Goal: Task Accomplishment & Management: Complete application form

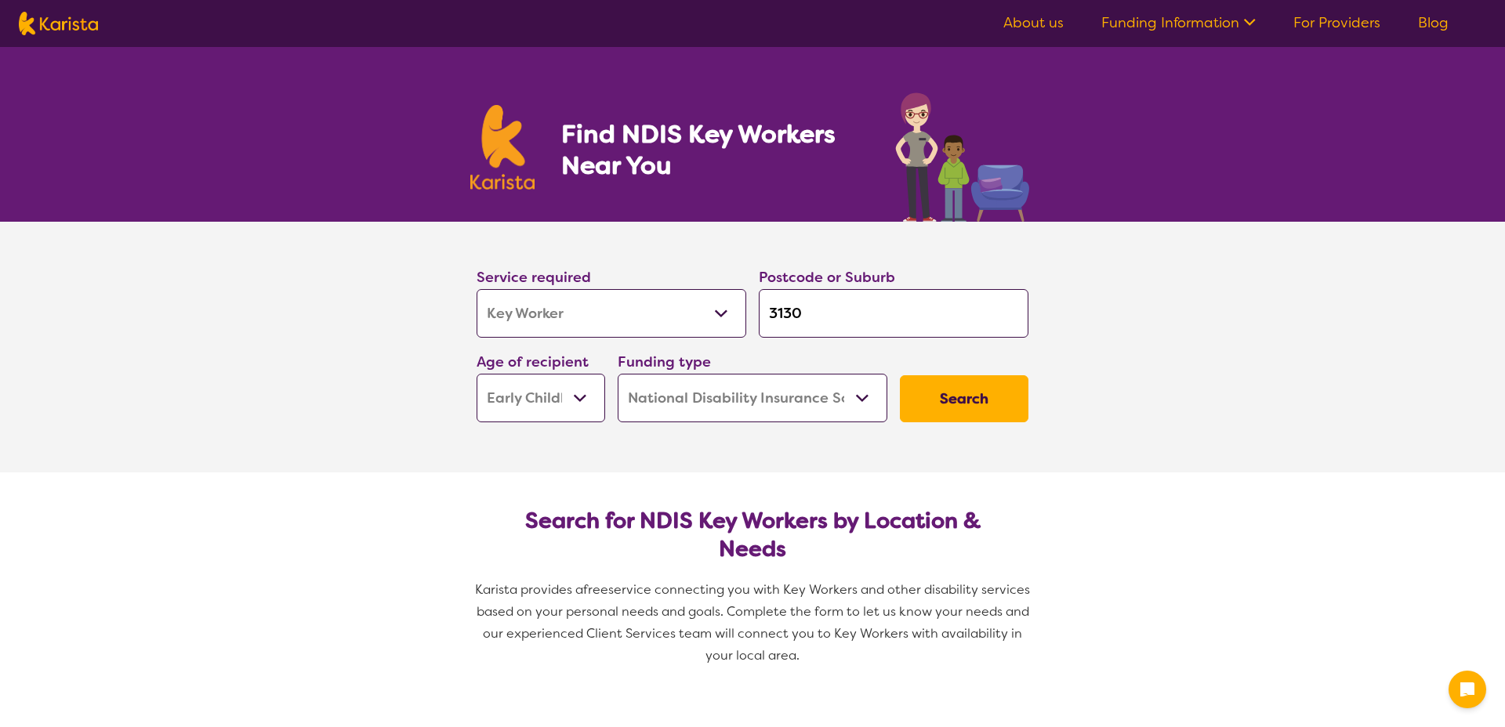
select select "Key Worker"
select select "EC"
select select "NDIS"
select select "Key Worker"
select select "EC"
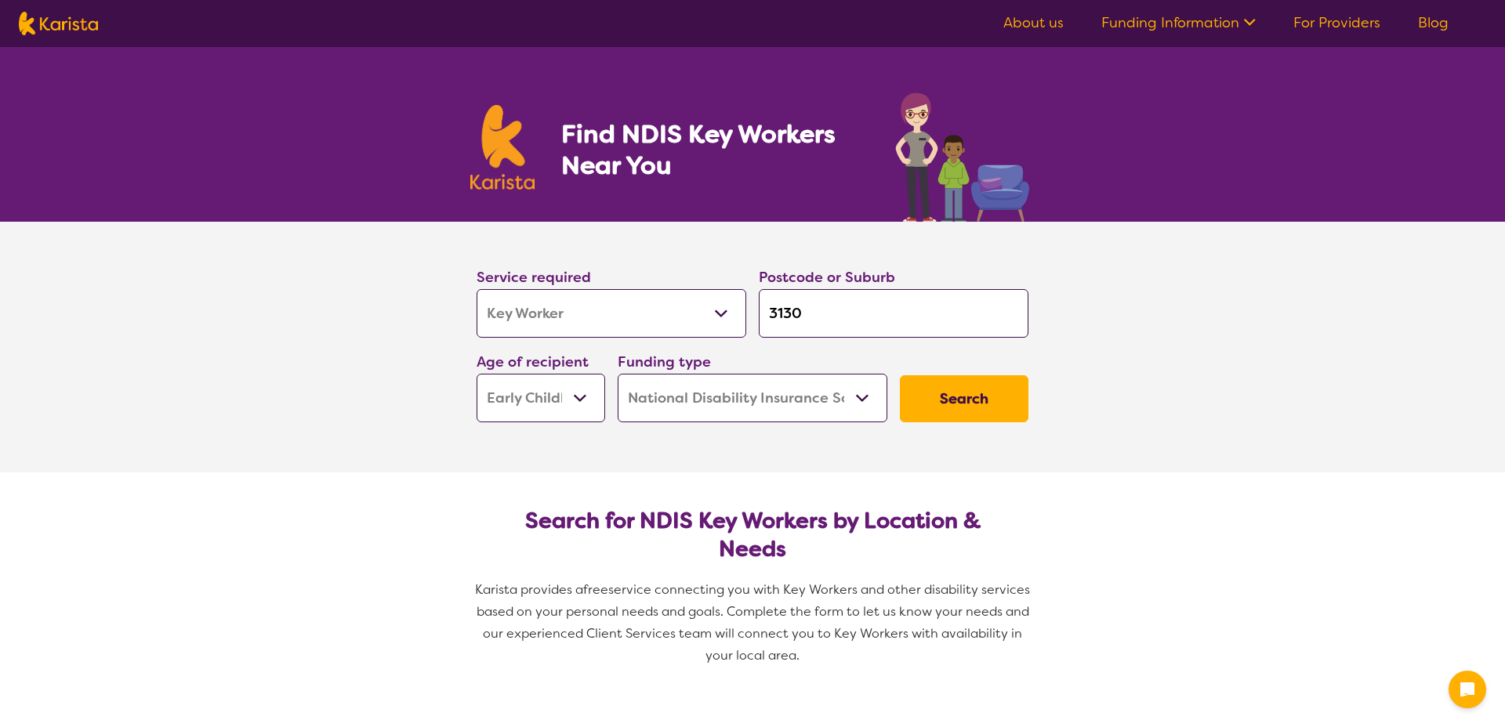
select select "NDIS"
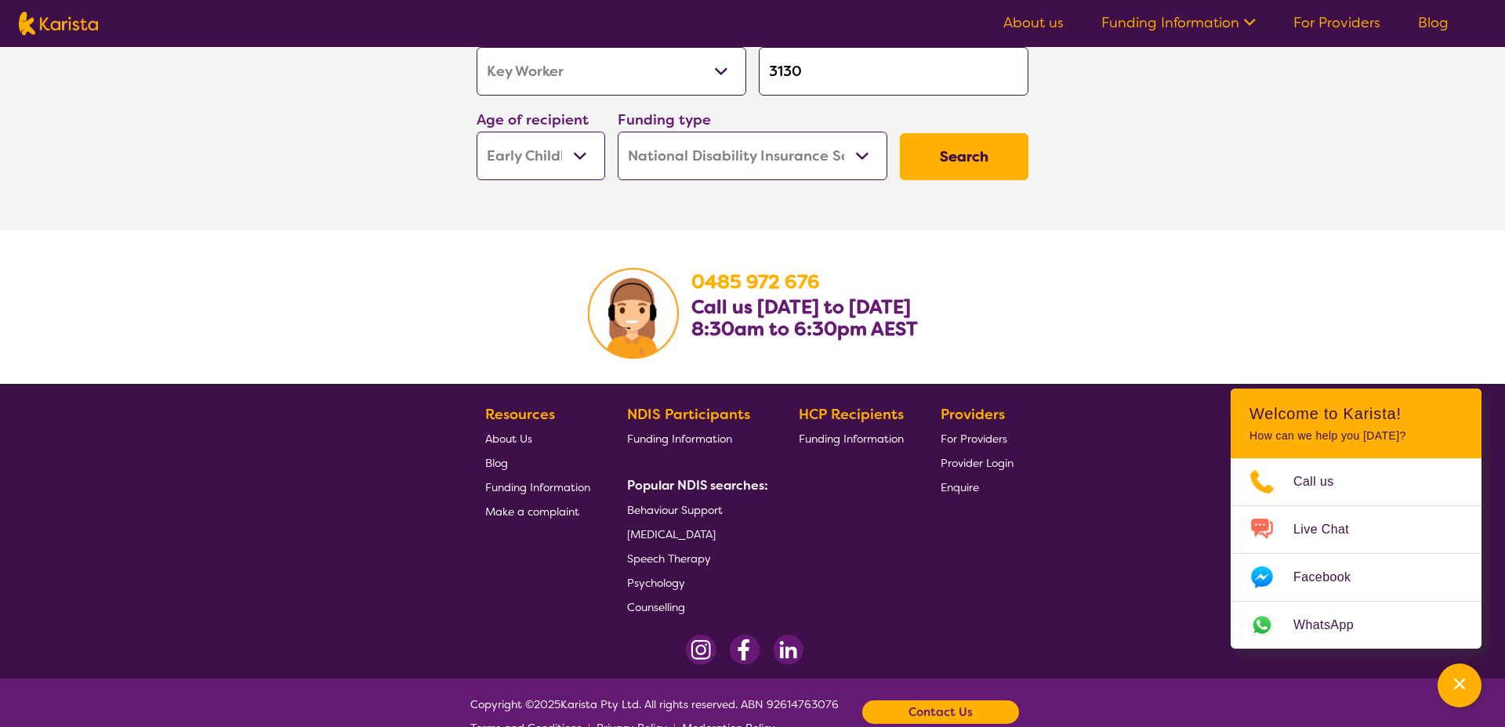
scroll to position [2290, 0]
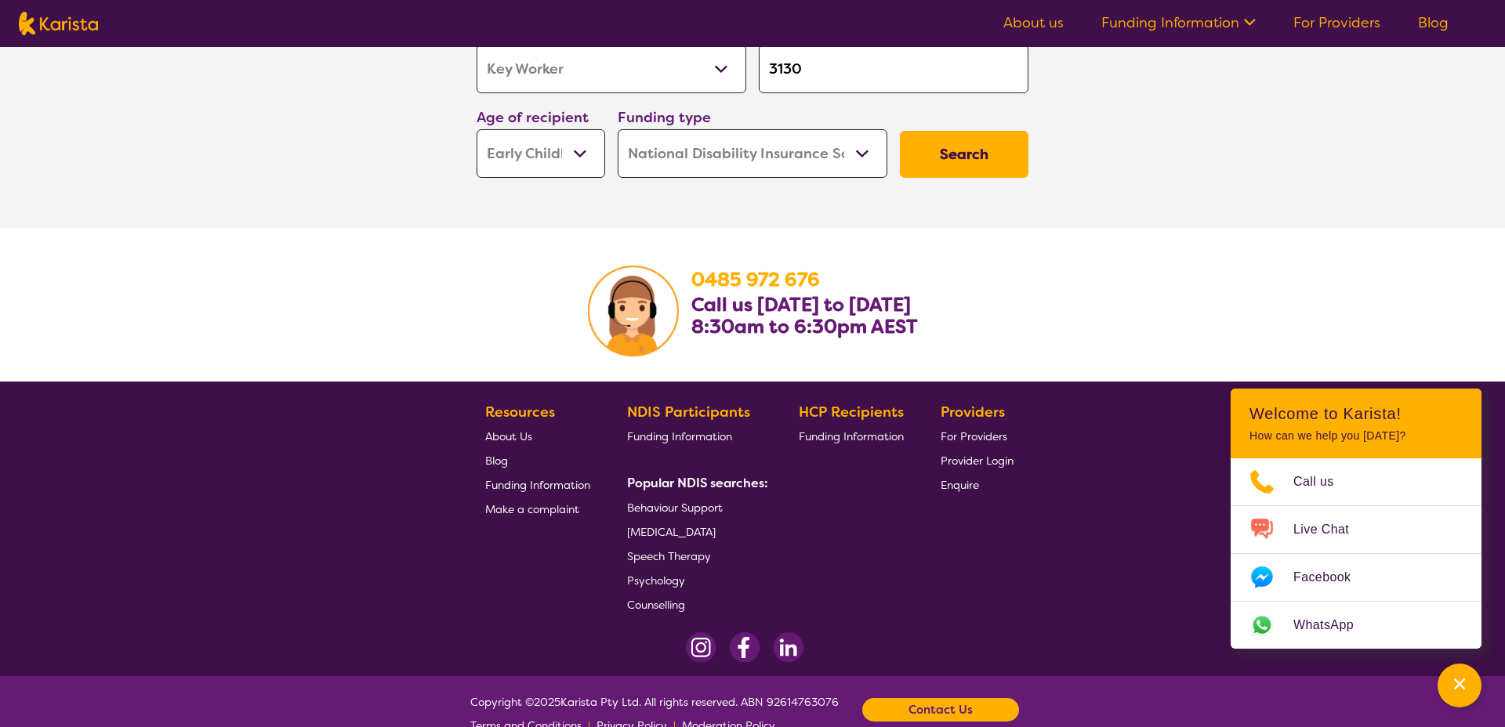
click at [976, 440] on span "For Providers" at bounding box center [974, 437] width 67 height 14
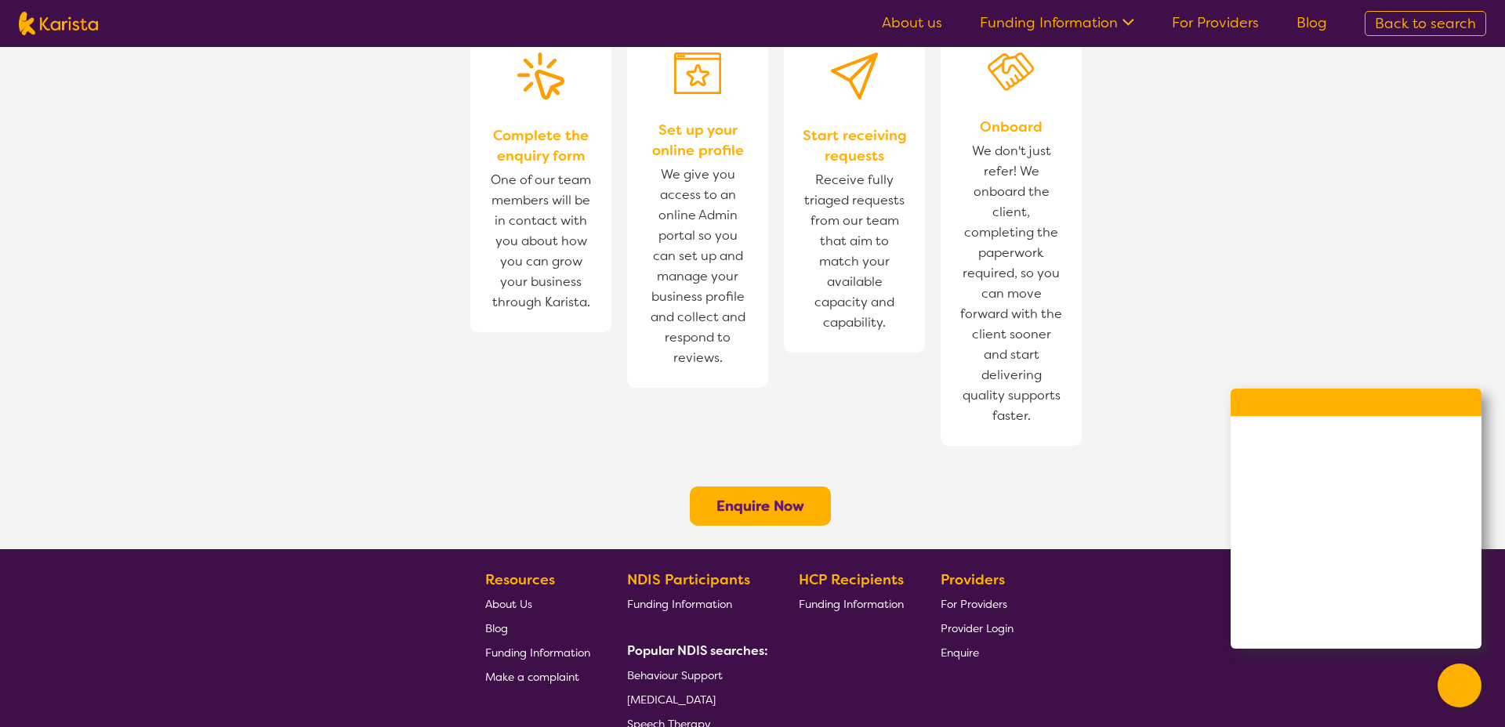
scroll to position [984, 0]
